Goal: Information Seeking & Learning: Learn about a topic

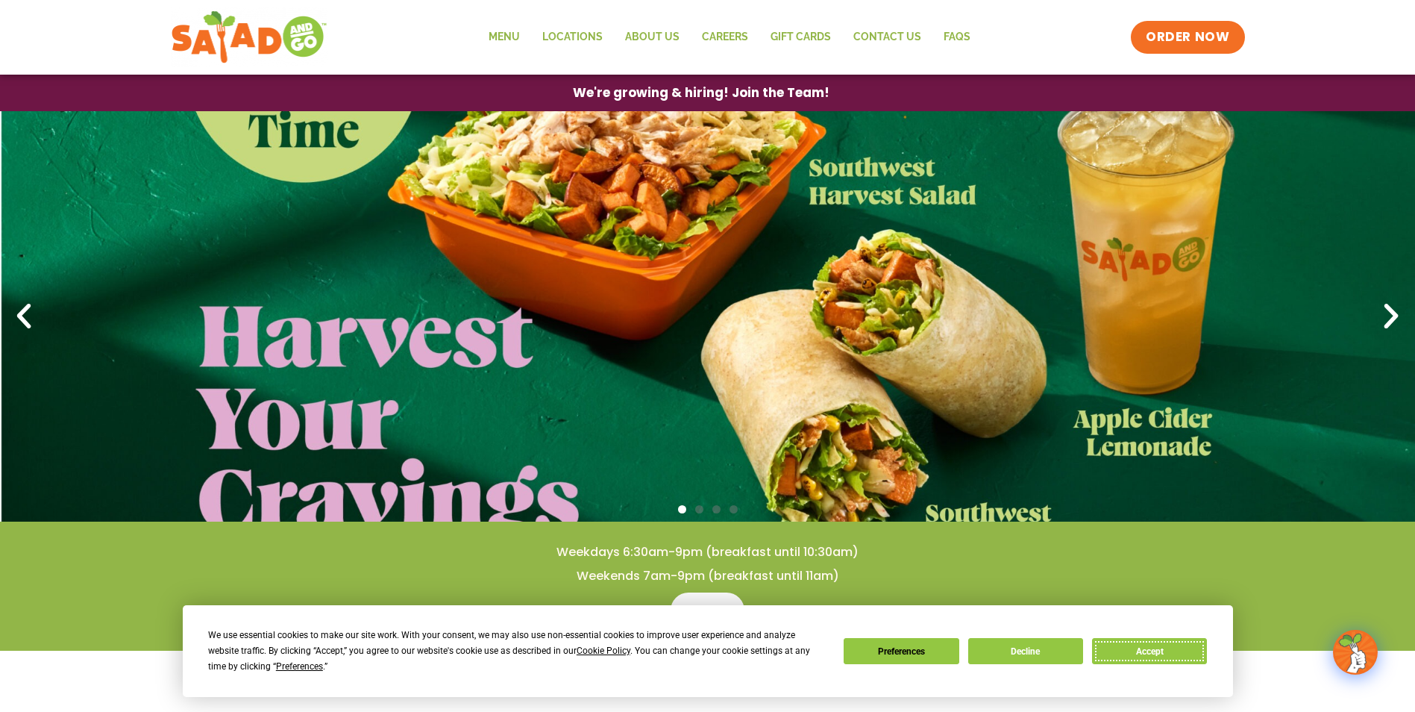
click at [1129, 654] on button "Accept" at bounding box center [1149, 651] width 115 height 26
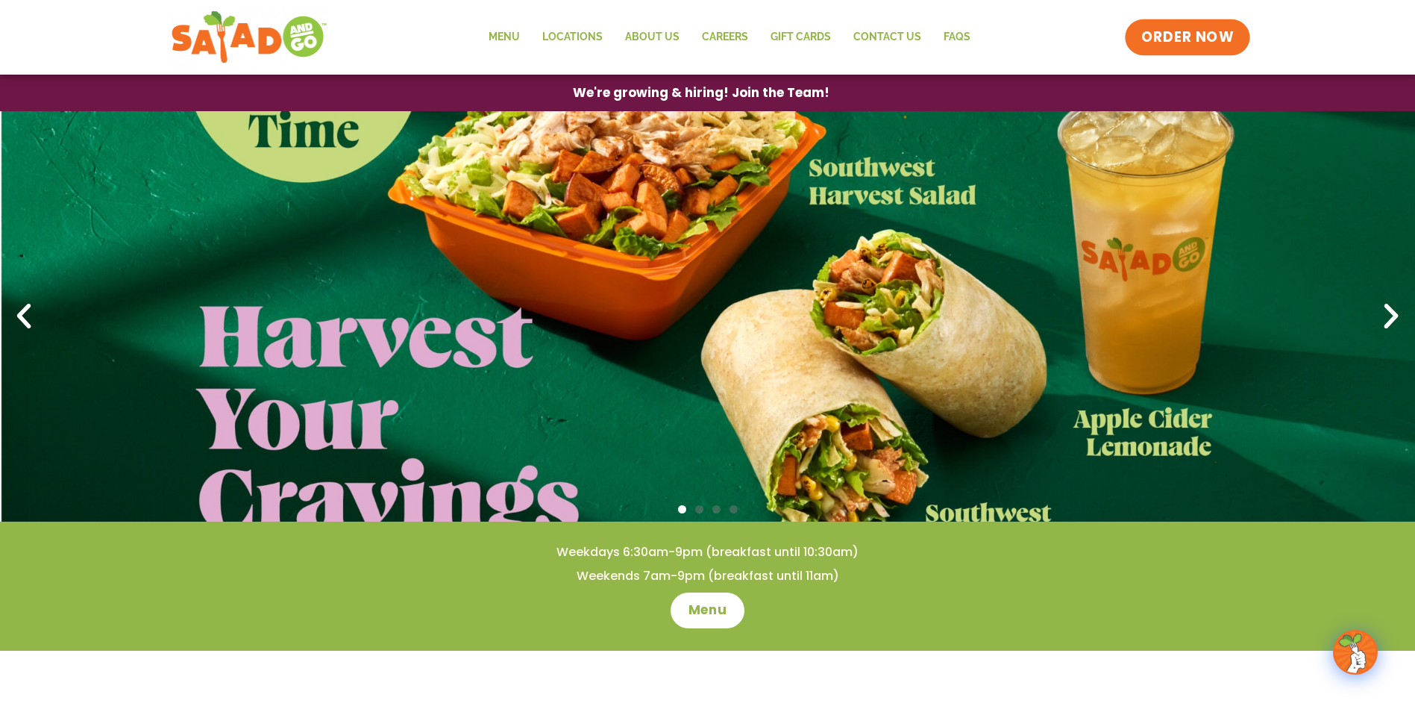
click at [1197, 41] on span "ORDER NOW" at bounding box center [1187, 37] width 92 height 19
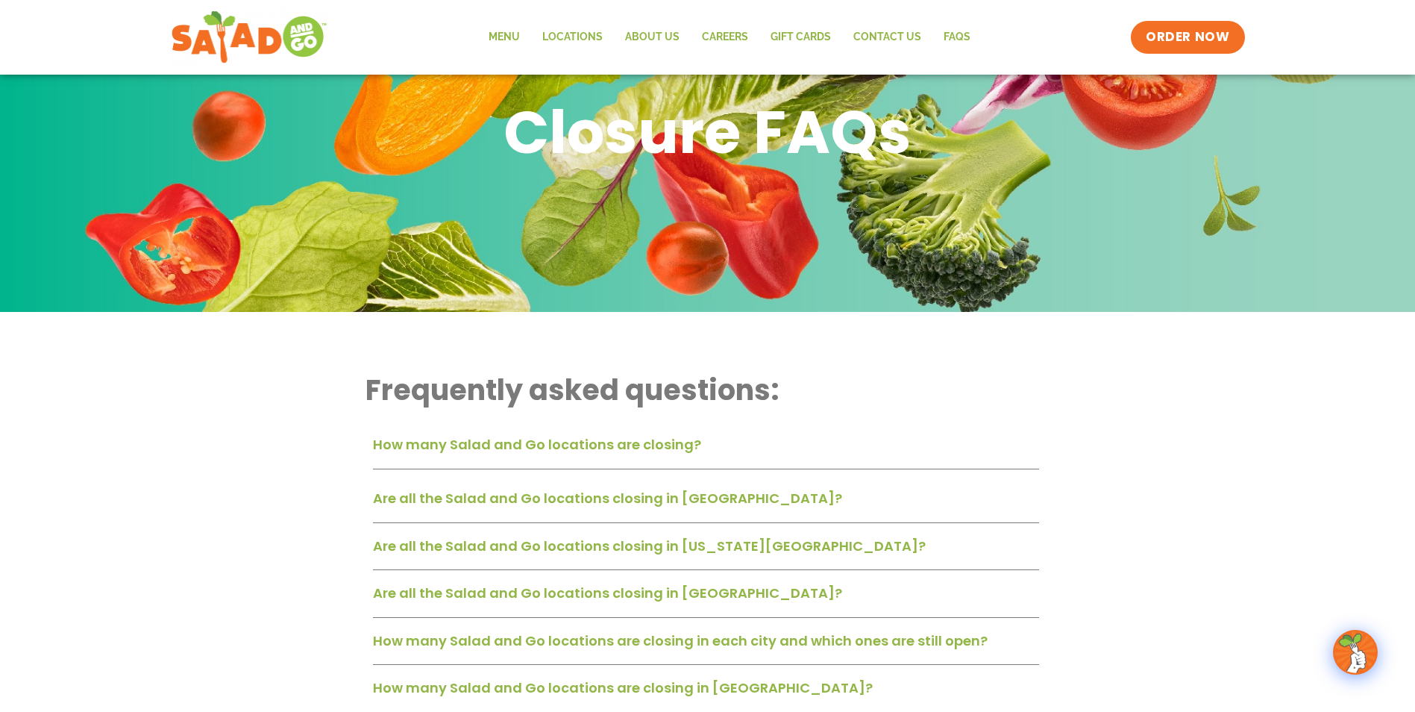
scroll to position [149, 0]
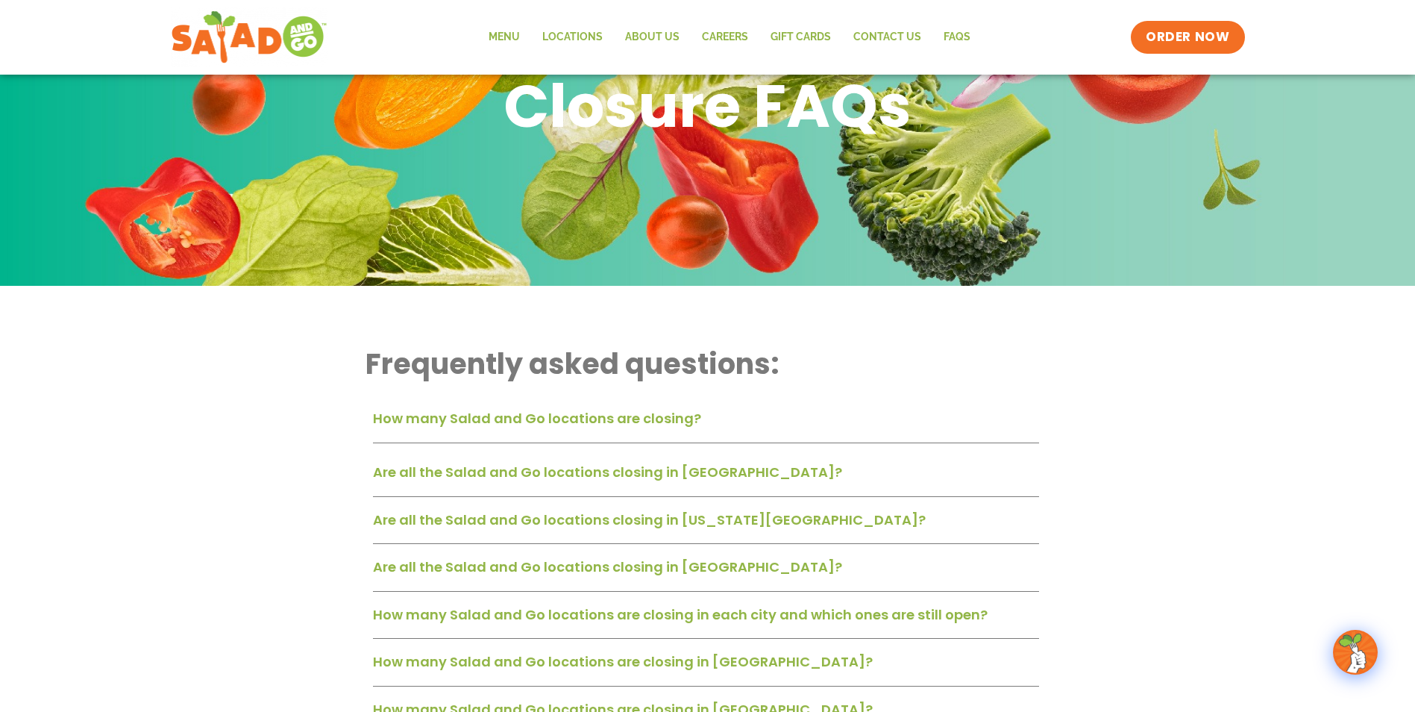
click at [737, 471] on link "Are all the Salad and Go locations closing in [GEOGRAPHIC_DATA]?" at bounding box center [607, 471] width 469 height 19
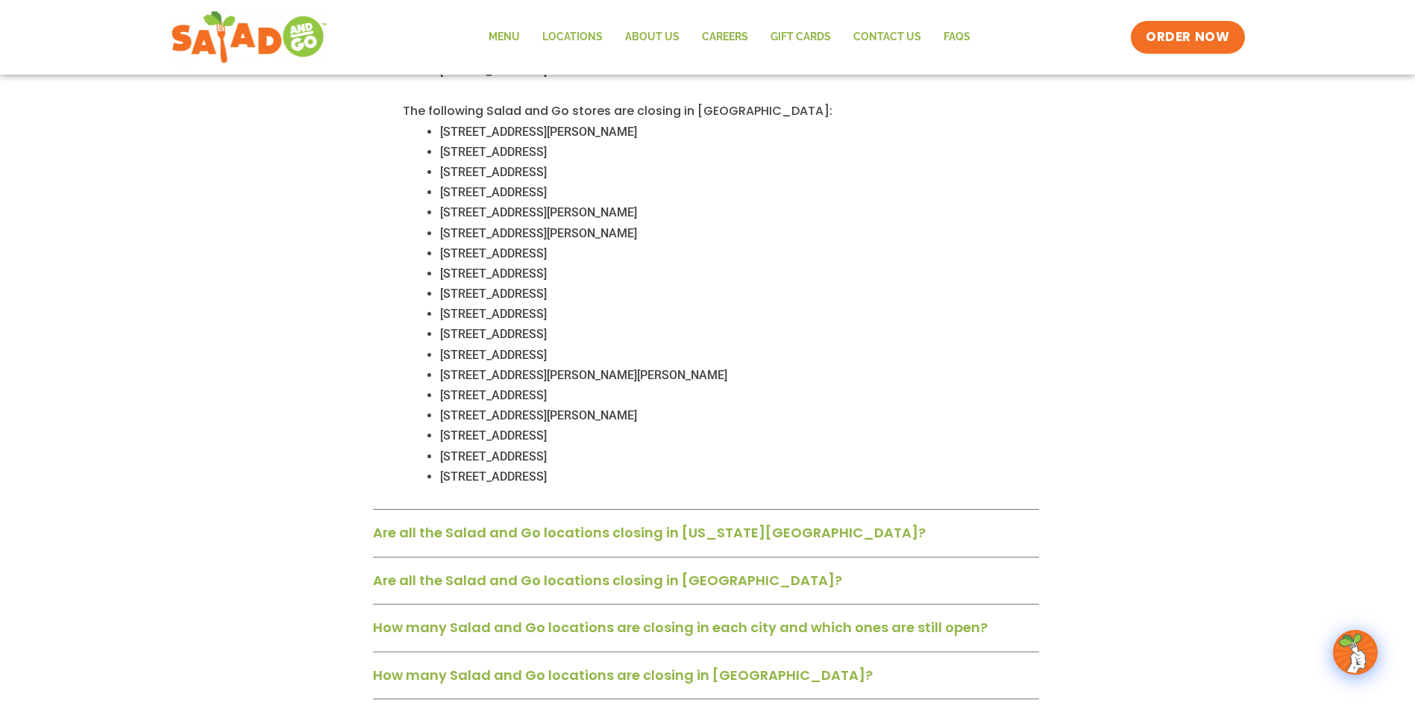
scroll to position [1193, 0]
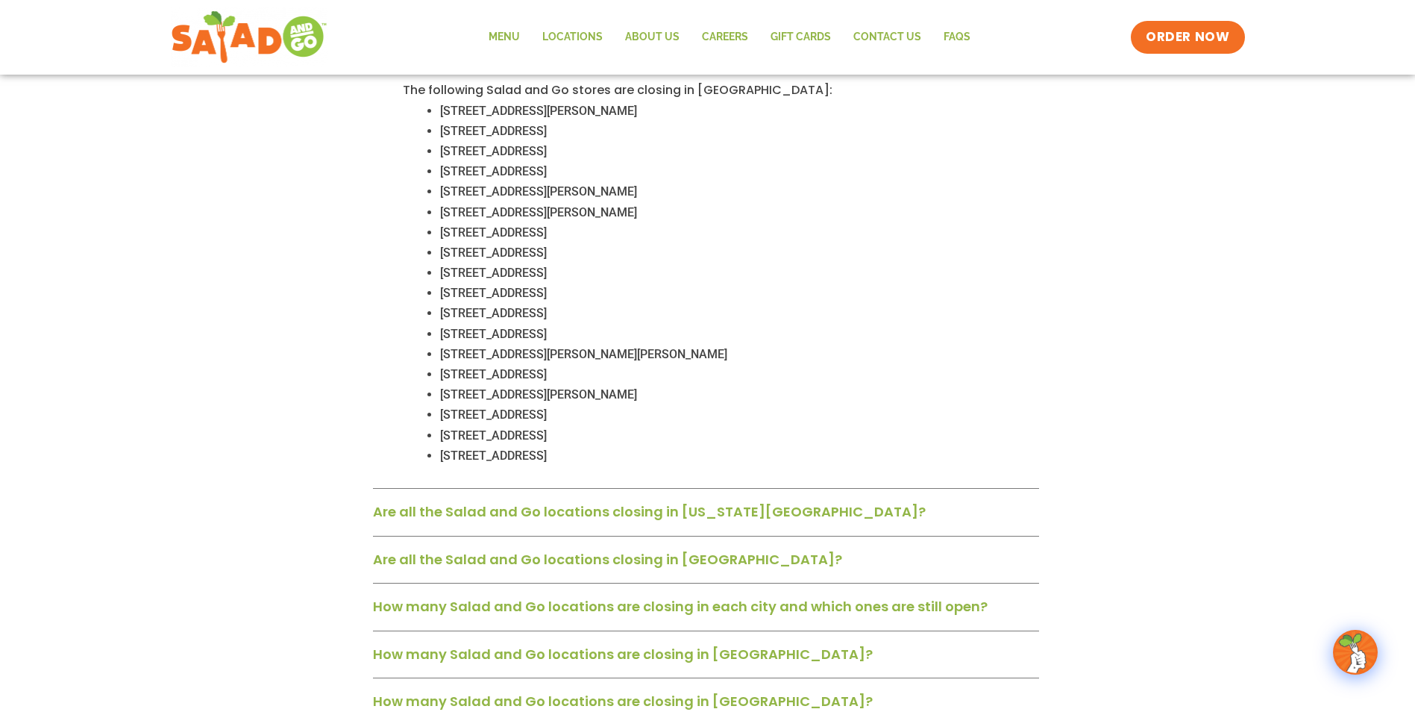
click at [686, 502] on link "Are all the Salad and Go locations closing in [US_STATE][GEOGRAPHIC_DATA]?" at bounding box center [649, 511] width 553 height 19
